Goal: Check status: Check status

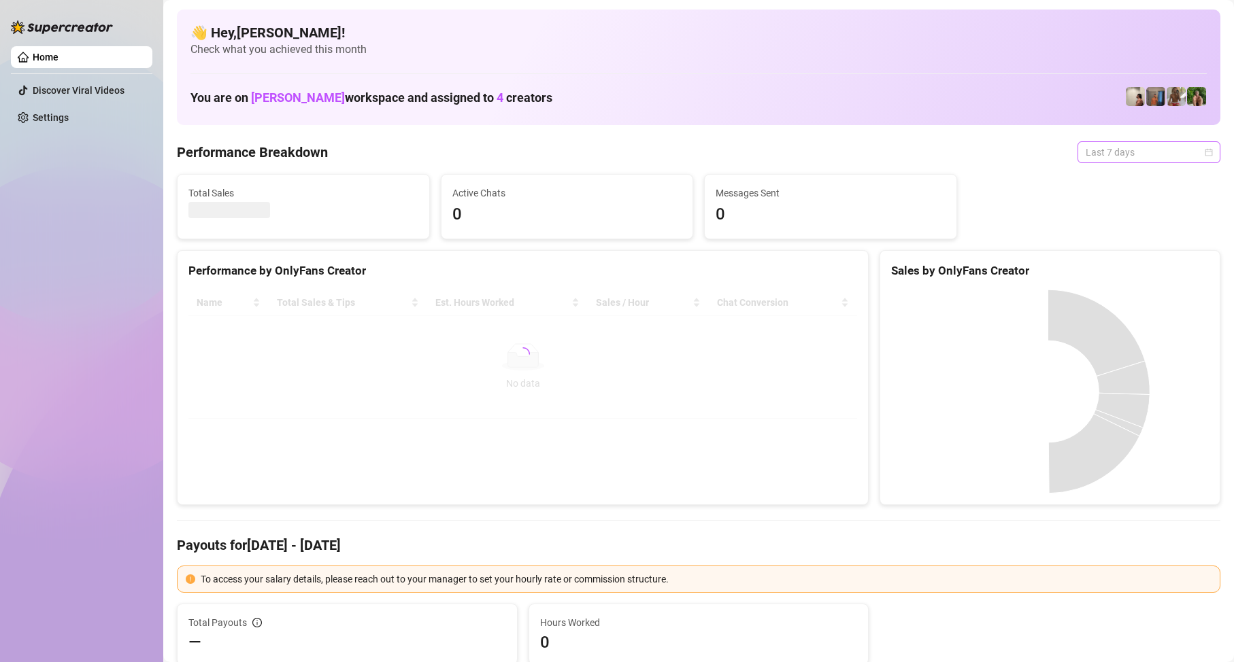
click at [1138, 146] on span "Last 7 days" at bounding box center [1148, 152] width 126 height 20
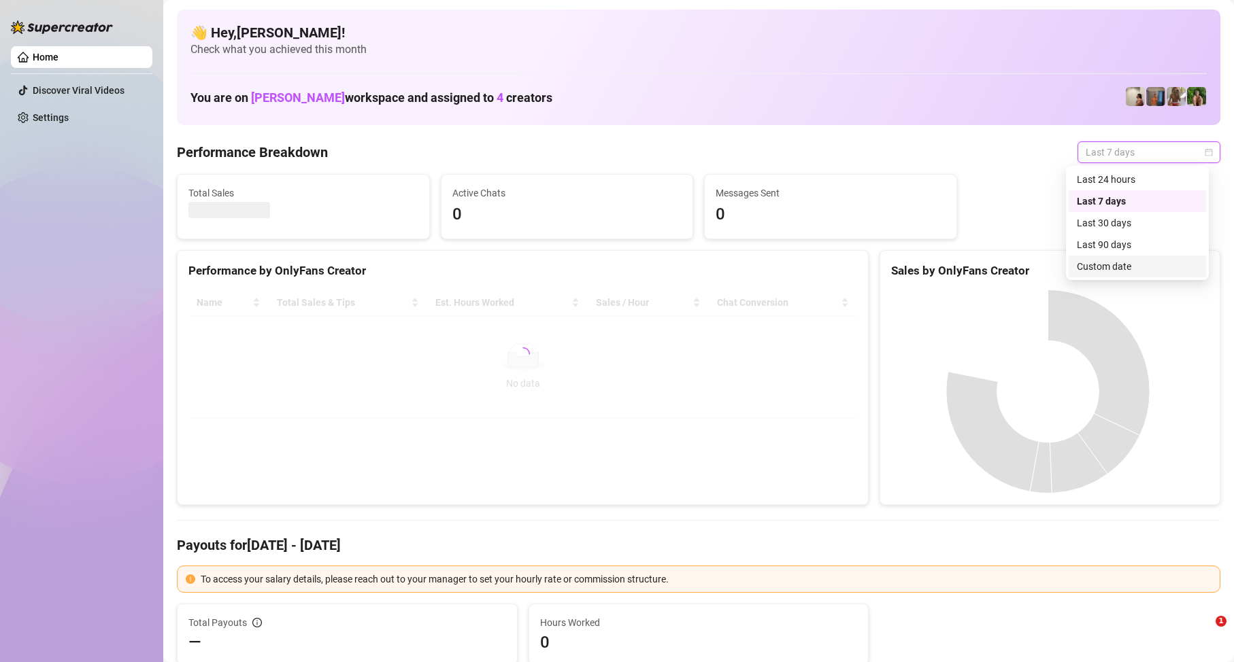
click at [1106, 265] on div "Custom date" at bounding box center [1136, 266] width 121 height 15
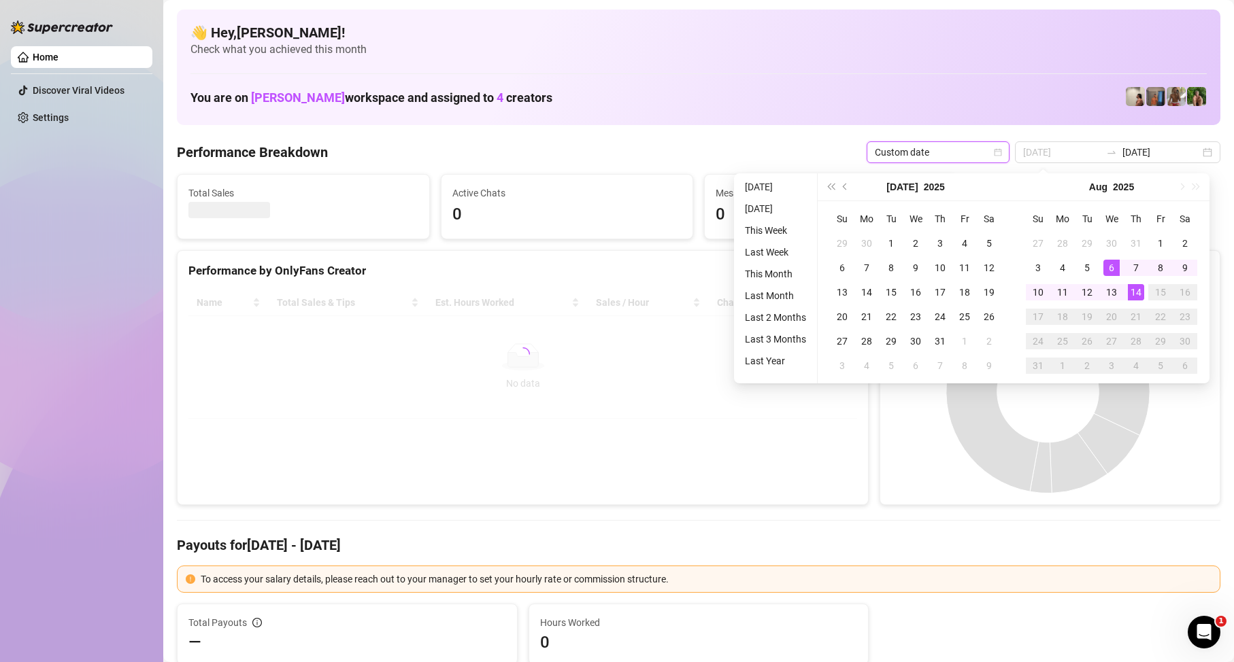
type input "[DATE]"
click at [1140, 290] on div "14" at bounding box center [1135, 292] width 16 height 16
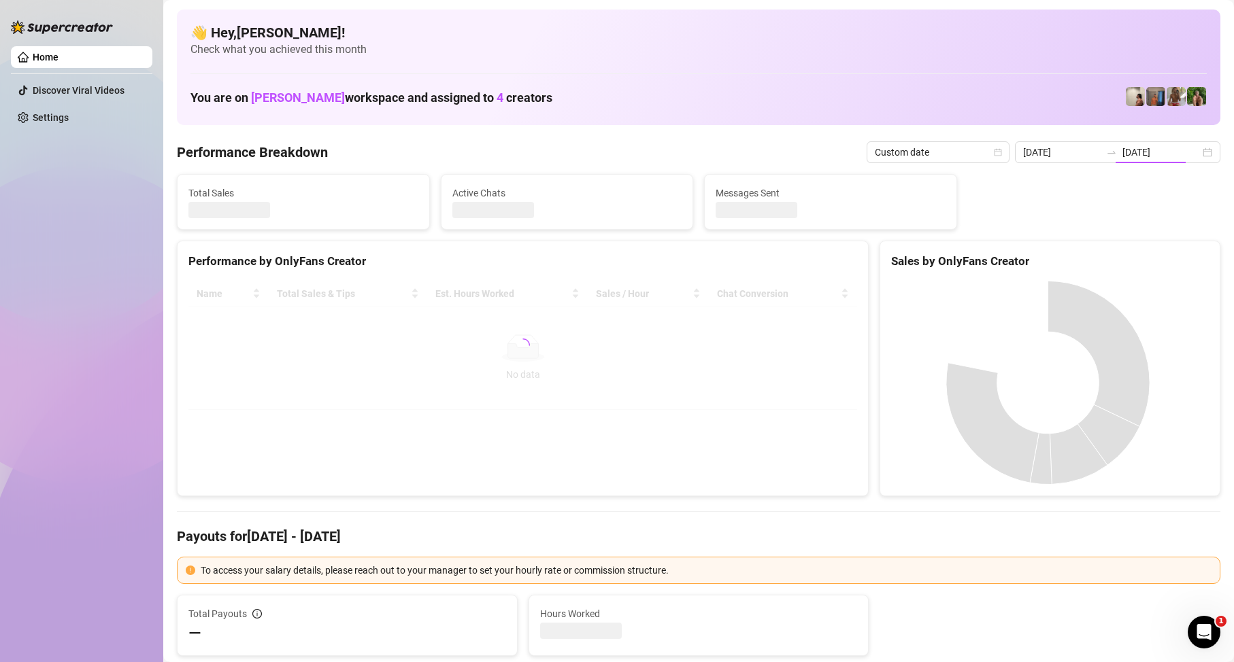
type input "[DATE]"
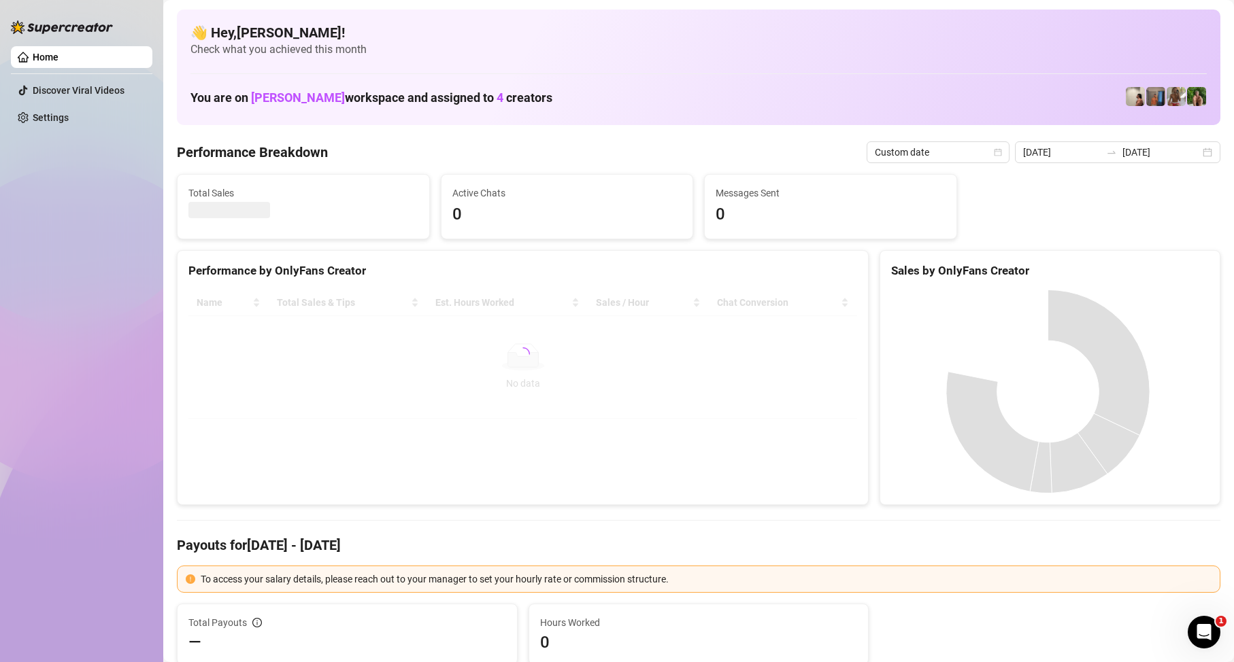
click at [624, 430] on div "Name Total Sales & Tips Est. Hours Worked Sales / Hour Chat Conversion No data …" at bounding box center [522, 354] width 690 height 151
click at [679, 413] on div at bounding box center [522, 354] width 668 height 129
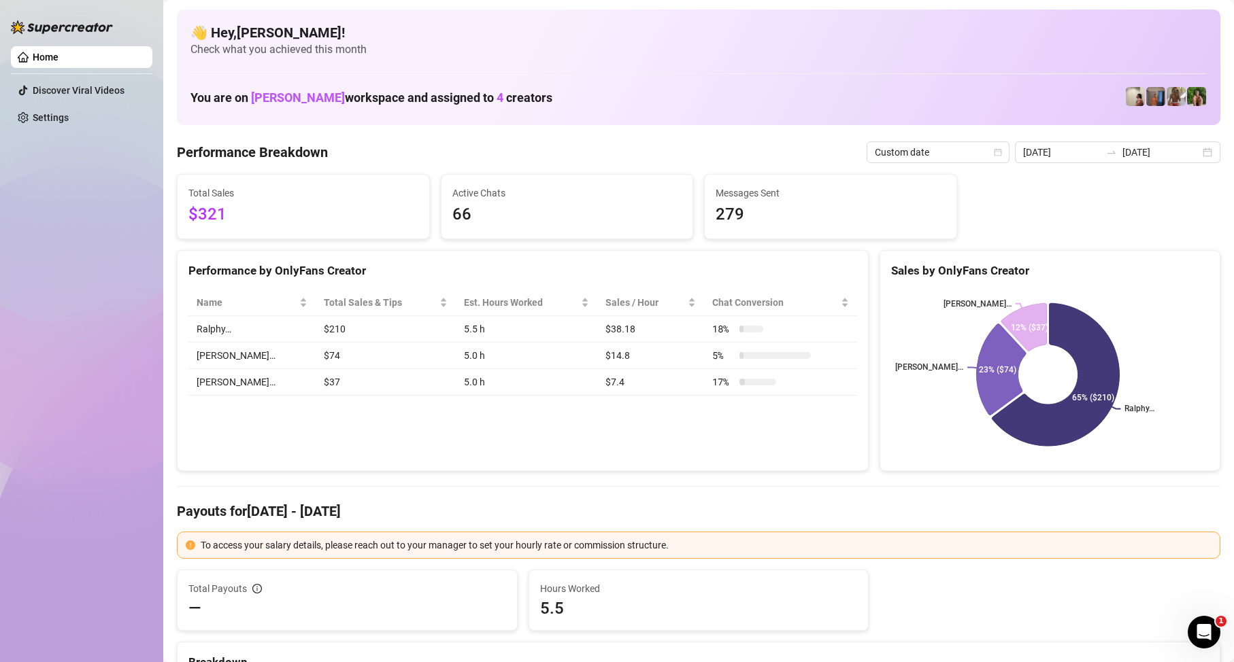
click at [944, 503] on h4 "Payouts for [DATE] - [DATE]" at bounding box center [698, 511] width 1043 height 19
click at [1125, 156] on input "[DATE]" at bounding box center [1161, 152] width 78 height 15
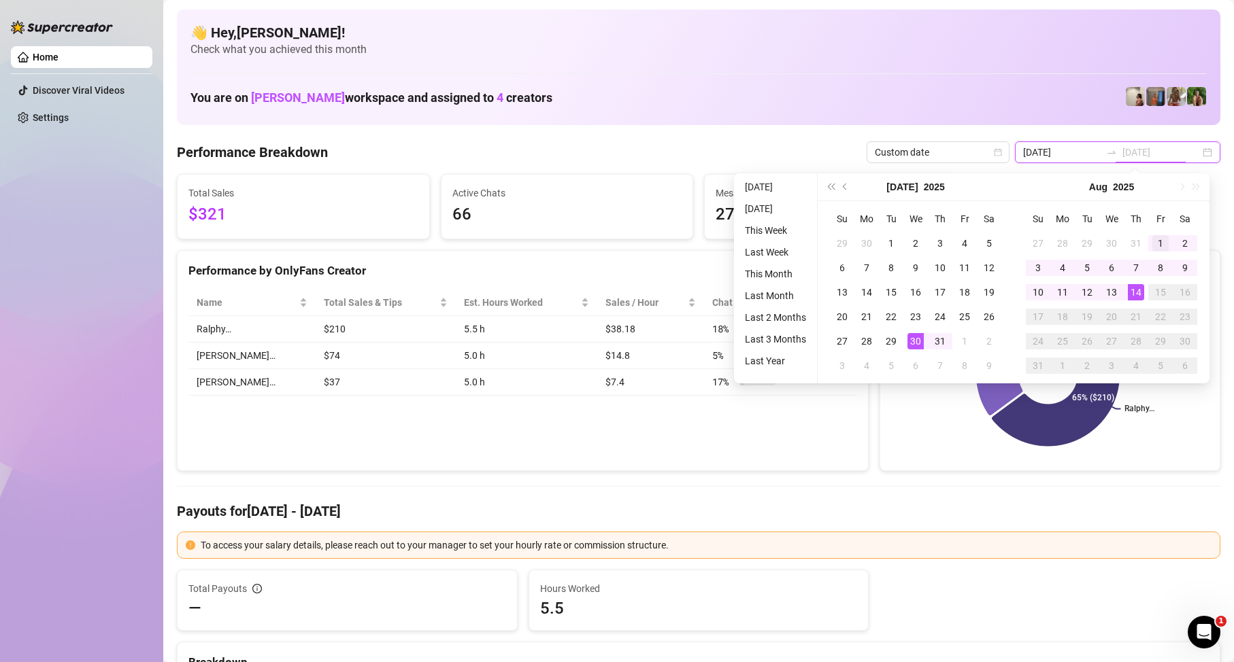
type input "[DATE]"
click at [1158, 237] on div "1" at bounding box center [1160, 243] width 16 height 16
type input "[DATE]"
click at [1132, 290] on div "14" at bounding box center [1135, 292] width 16 height 16
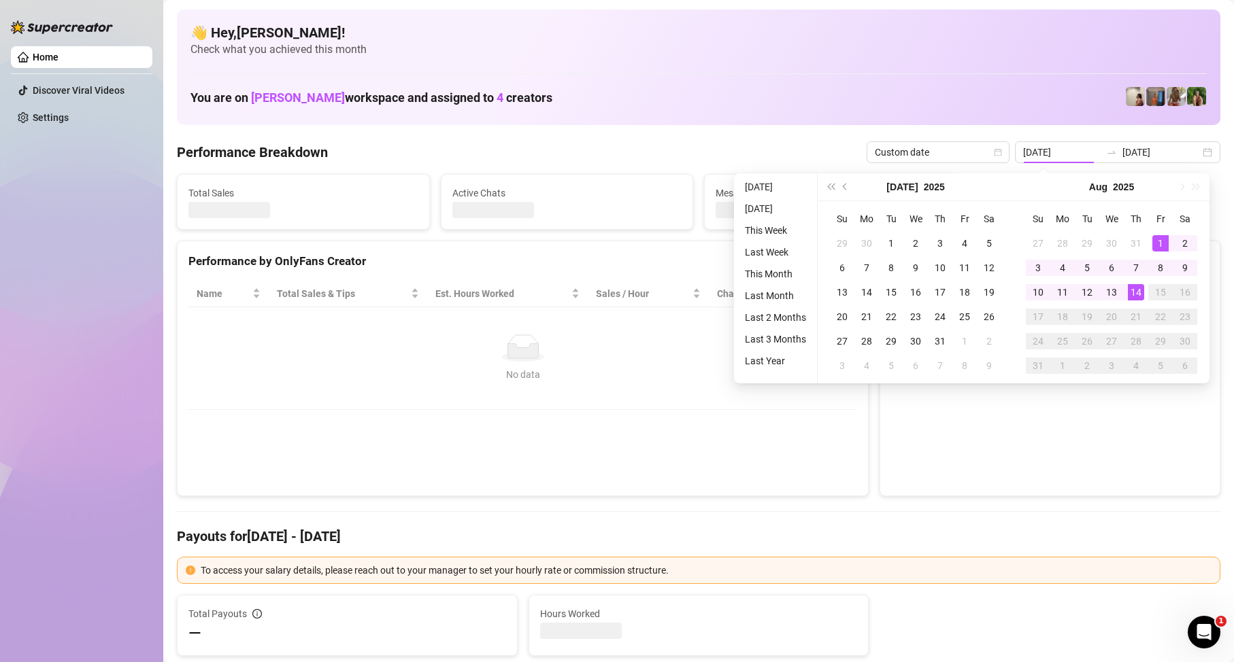
type input "[DATE]"
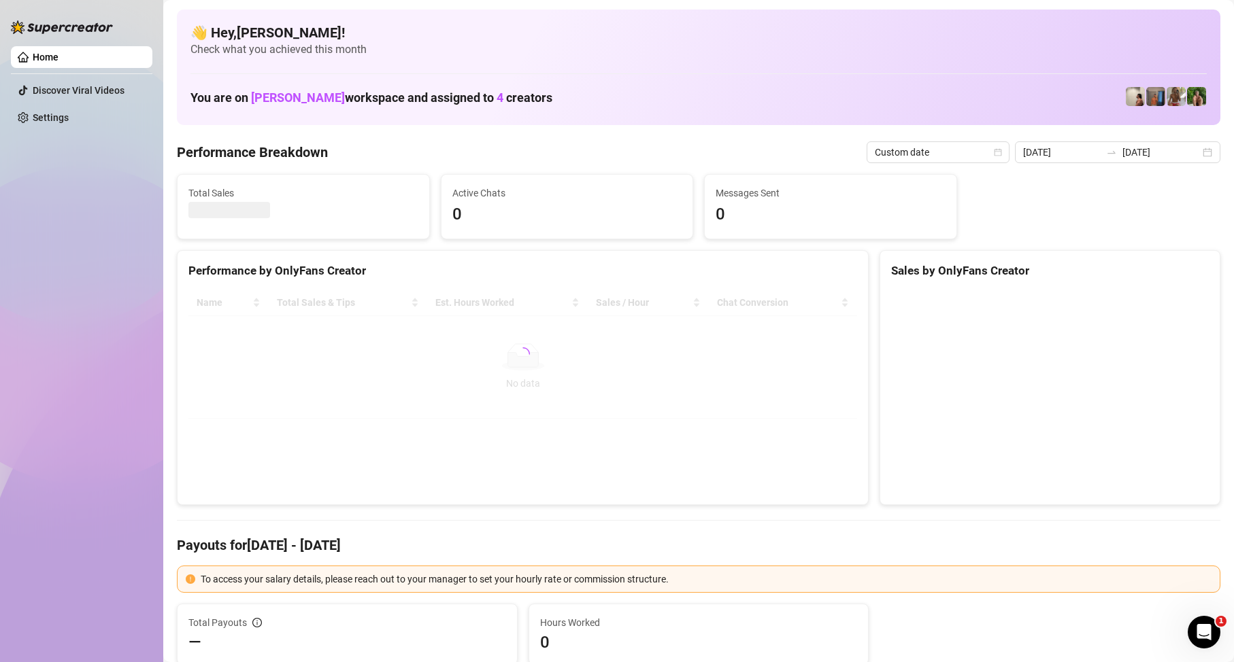
click at [651, 427] on div "Name Total Sales & Tips Est. Hours Worked Sales / Hour Chat Conversion No data …" at bounding box center [522, 354] width 690 height 151
click at [645, 445] on div "Performance by OnlyFans Creator Name Total Sales & Tips Est. Hours Worked Sales…" at bounding box center [523, 378] width 692 height 256
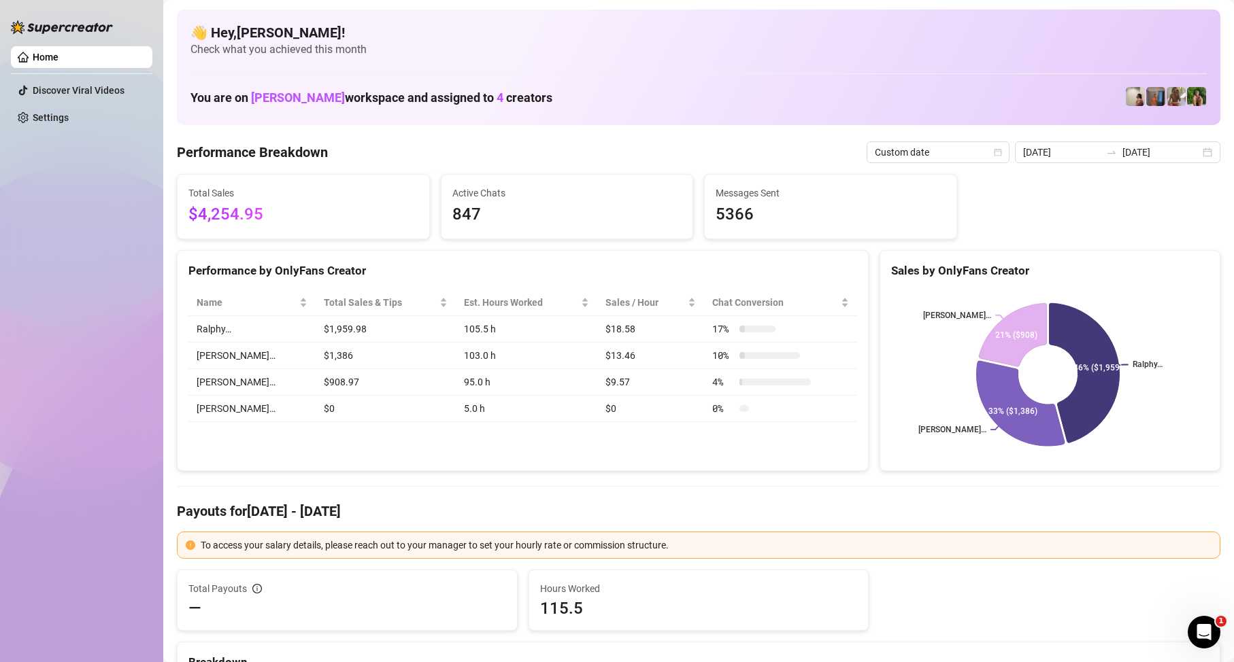
click at [581, 449] on div "Performance by OnlyFans Creator Name Total Sales & Tips Est. Hours Worked Sales…" at bounding box center [523, 361] width 692 height 222
click at [1157, 150] on input "[DATE]" at bounding box center [1161, 152] width 78 height 15
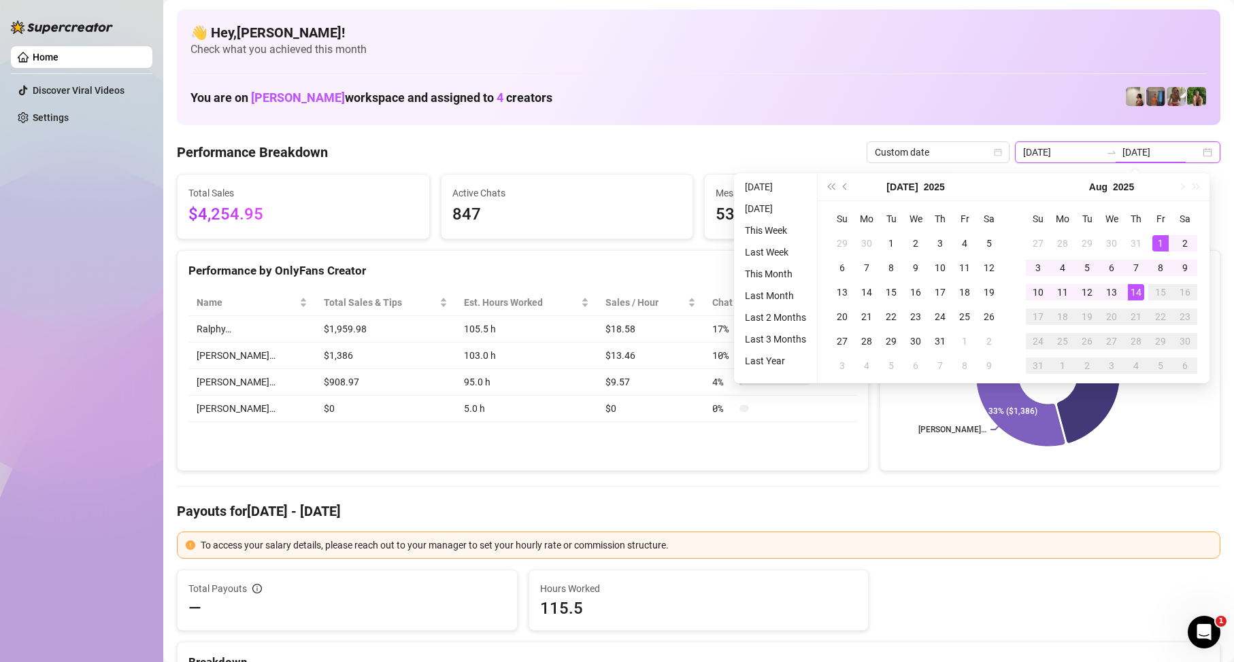
type input "[DATE]"
click at [1155, 235] on div "1" at bounding box center [1160, 243] width 16 height 16
click at [1134, 292] on div "14" at bounding box center [1135, 292] width 16 height 16
type input "[DATE]"
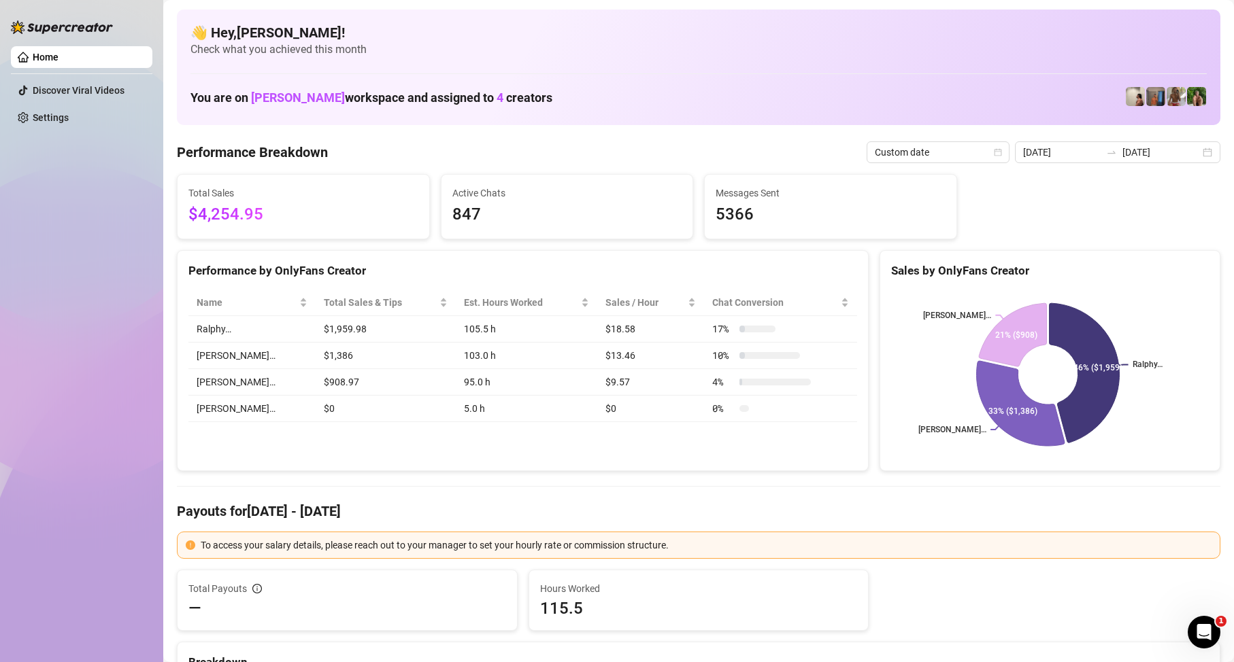
click at [1057, 563] on div "To access your salary details, please reach out to your manager to set your hou…" at bounding box center [698, 645] width 1043 height 227
click at [171, 350] on div "Performance by OnlyFans Creator Name Total Sales & Tips Est. Hours Worked Sales…" at bounding box center [522, 361] width 702 height 222
